Goal: Check status: Check status

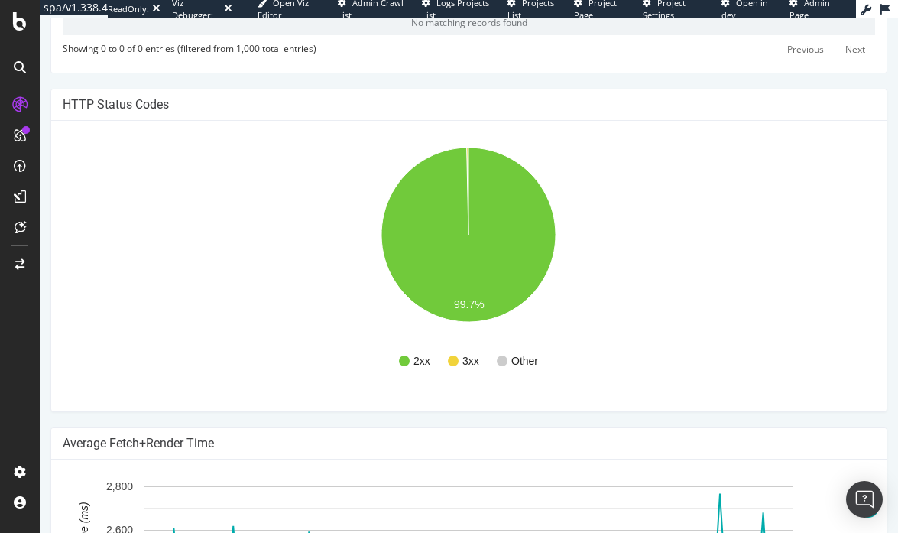
scroll to position [606, 0]
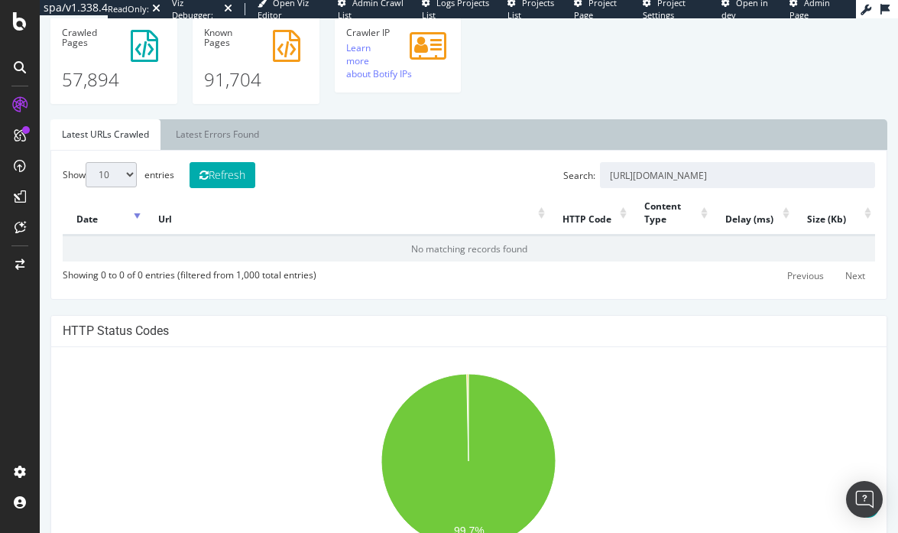
click at [843, 188] on input "[URL][DOMAIN_NAME]" at bounding box center [737, 175] width 275 height 26
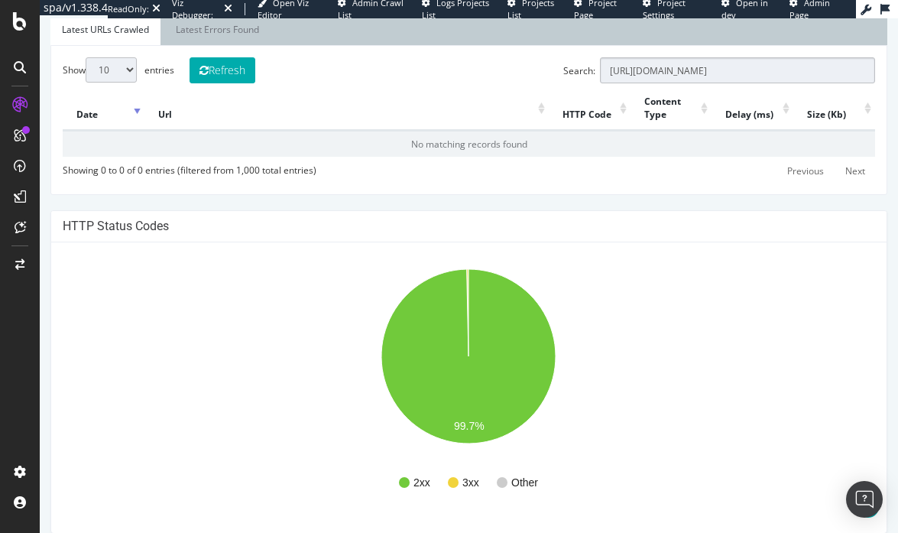
scroll to position [669, 0]
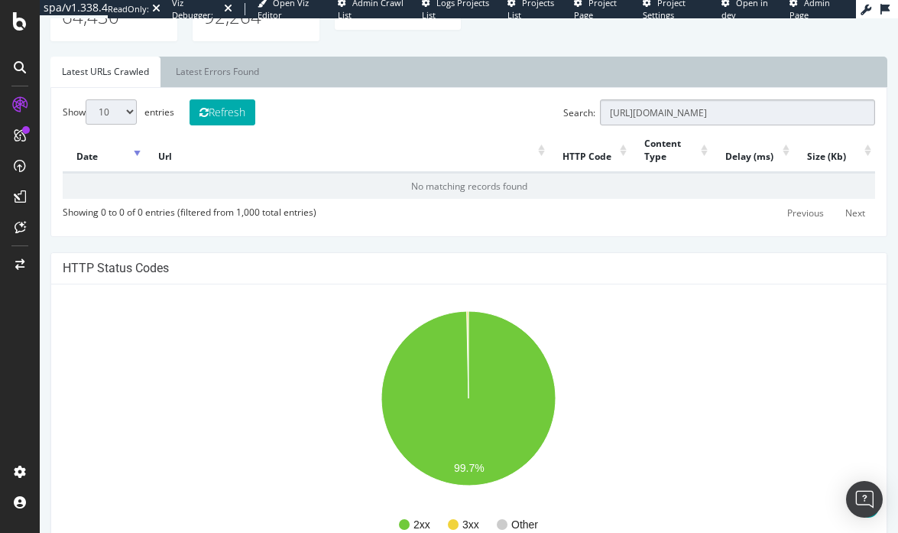
click at [810, 125] on input "[URL][DOMAIN_NAME]" at bounding box center [737, 112] width 275 height 26
click at [839, 125] on input "[URL][DOMAIN_NAME]" at bounding box center [737, 112] width 275 height 26
click at [782, 125] on input "[URL][DOMAIN_NAME]" at bounding box center [737, 112] width 275 height 26
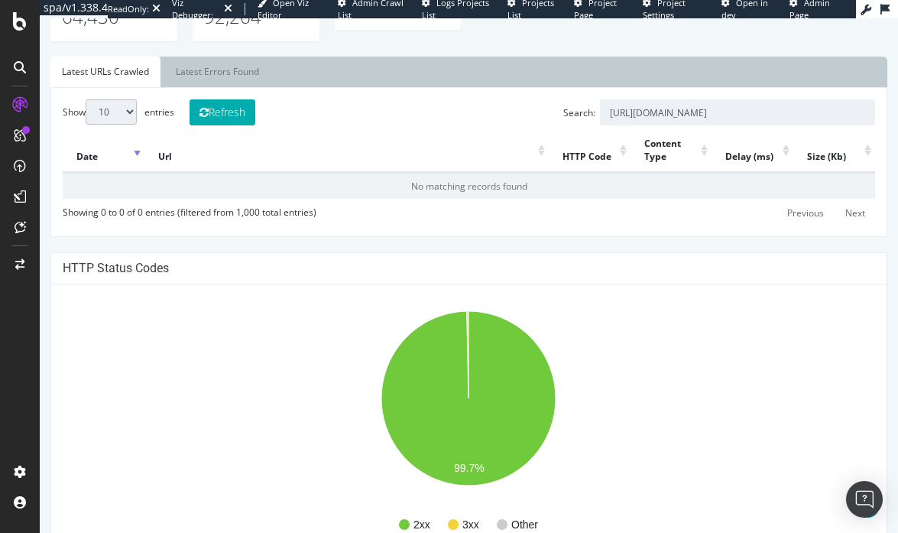
click at [704, 225] on div "Show 10 25 50 100 entries Refresh Search: [URL][DOMAIN_NAME] Date Url HTTP Code…" at bounding box center [469, 161] width 813 height 125
click at [214, 125] on button "Refresh" at bounding box center [223, 112] width 66 height 26
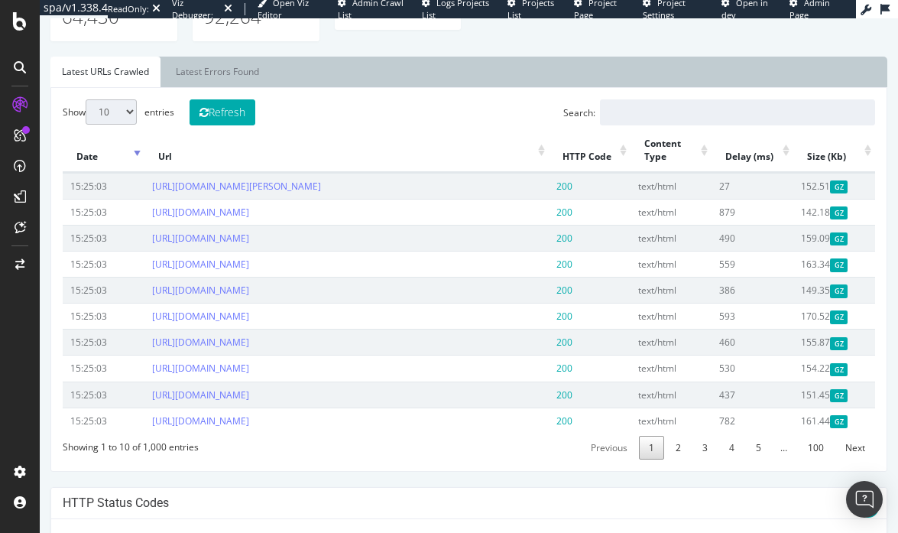
click at [636, 135] on div "Show 10 25 50 100 entries Refresh Search: Date Url HTTP Code Content Type Delay…" at bounding box center [468, 279] width 837 height 385
click at [624, 125] on input "Search:" at bounding box center [737, 112] width 275 height 26
paste input "https://www.halloweencostumes.com/buy/"
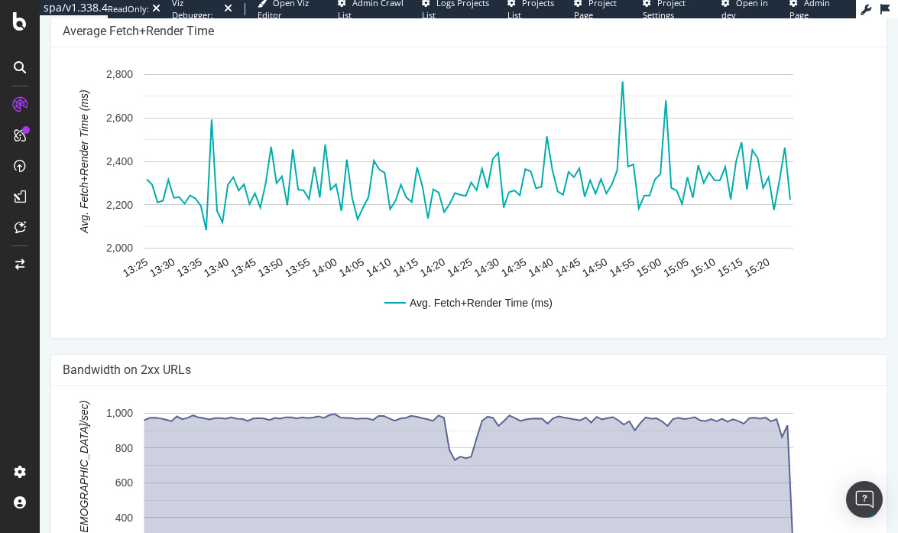
scroll to position [1101, 0]
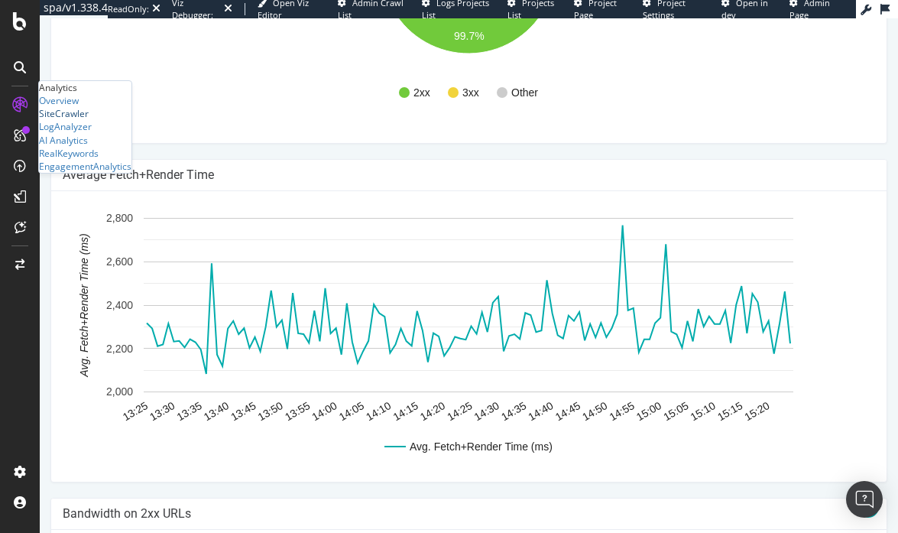
type input "https://www.halloweencostumes.com/buy/"
click at [89, 120] on div "SiteCrawler" at bounding box center [64, 113] width 50 height 13
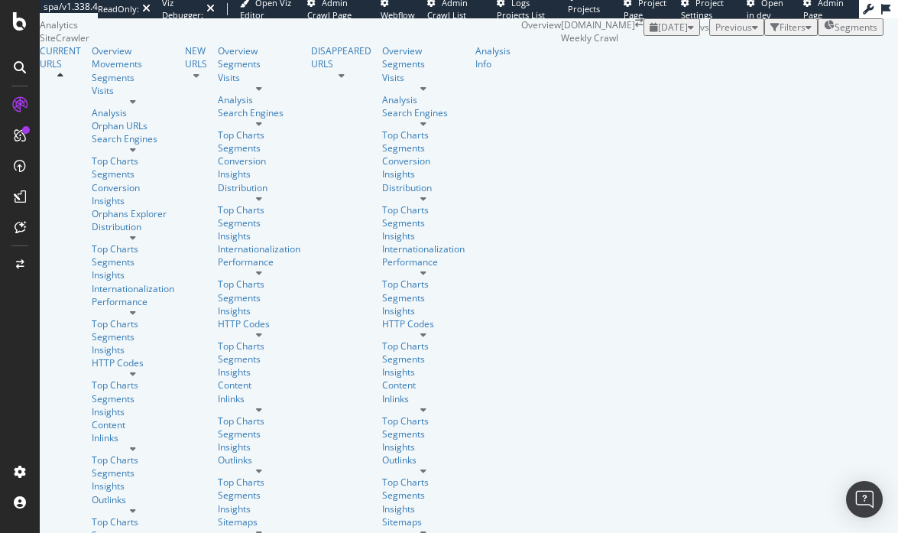
click at [658, 34] on span "2025 Oct. 7th" at bounding box center [673, 27] width 30 height 13
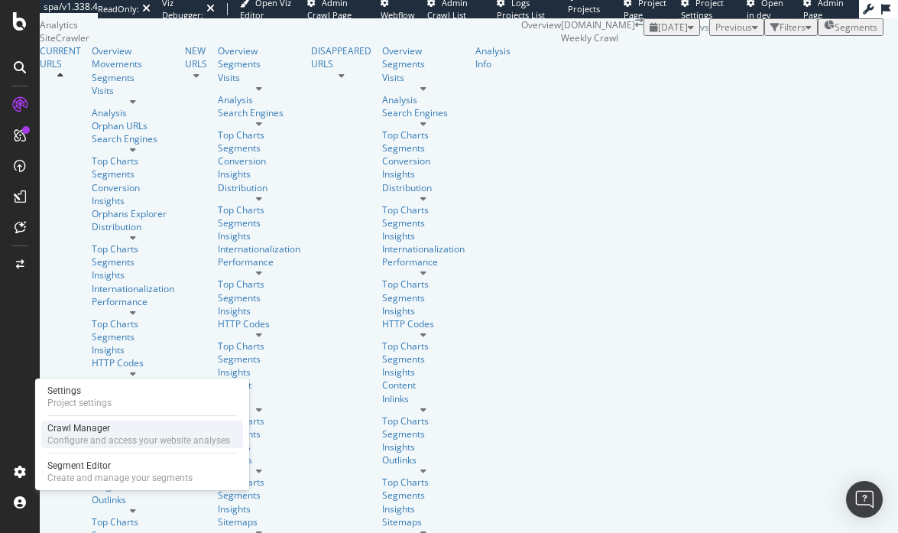
click at [71, 442] on div "Configure and access your website analyses" at bounding box center [138, 440] width 183 height 12
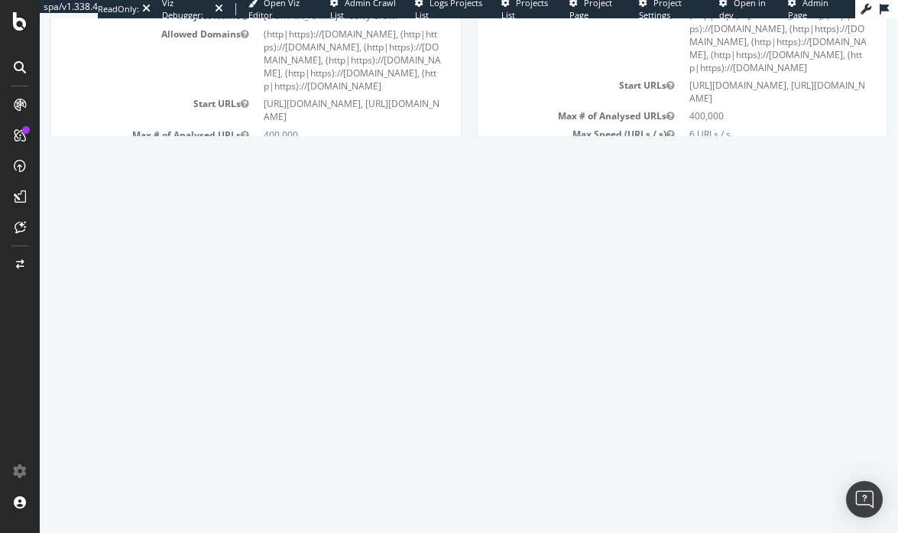
scroll to position [204, 0]
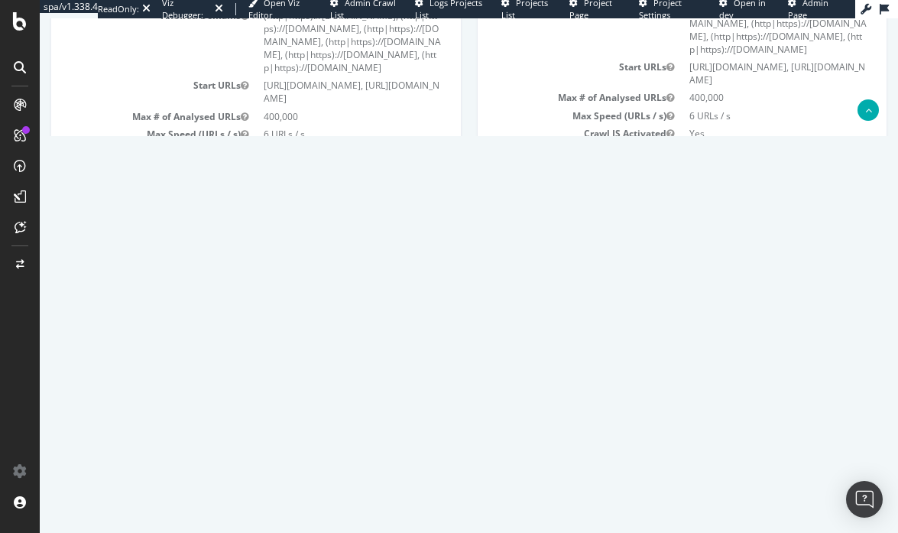
click at [669, 313] on link "Watch Live Stats" at bounding box center [682, 300] width 104 height 24
